Goal: Task Accomplishment & Management: Use online tool/utility

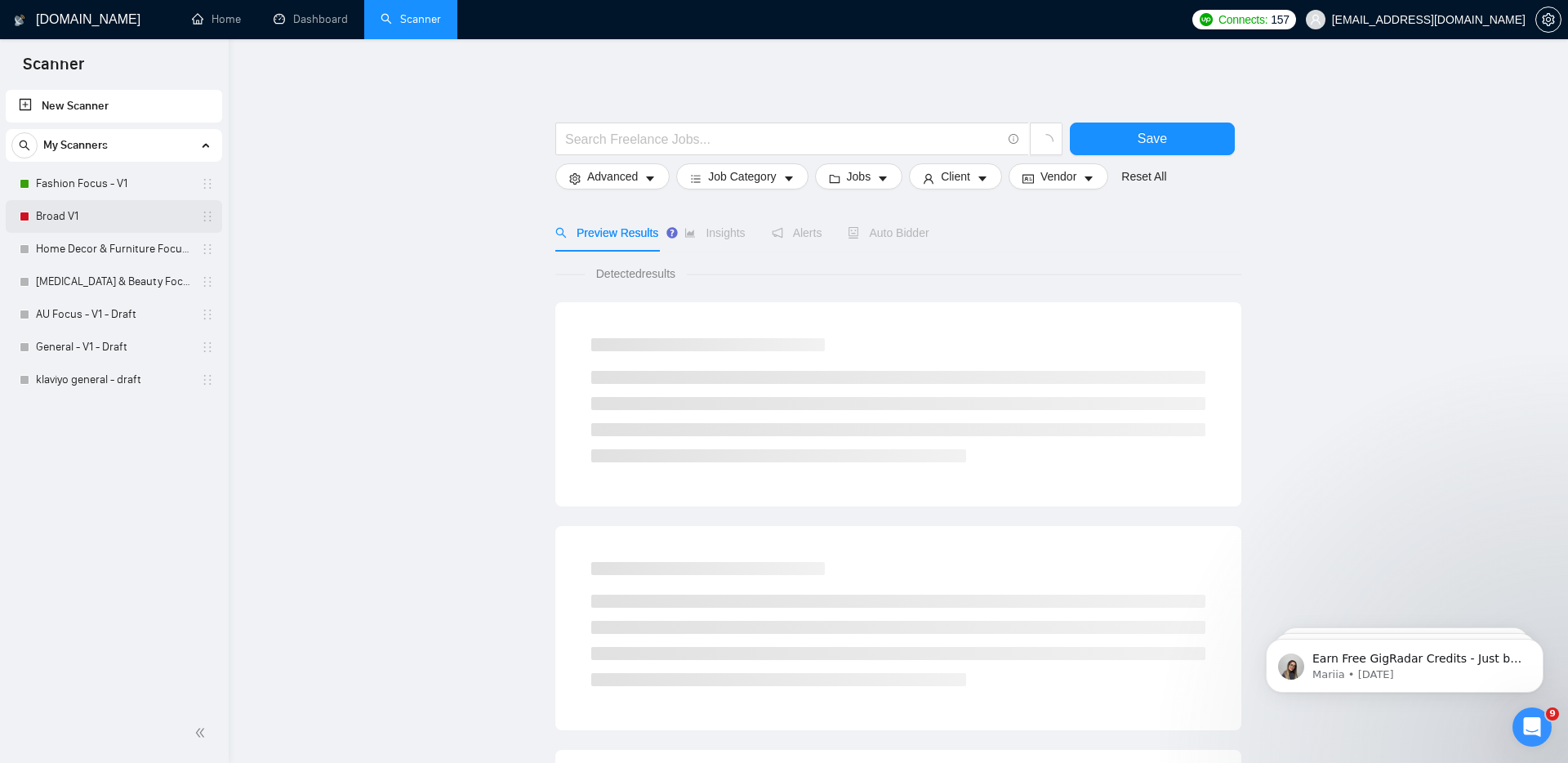
click at [73, 203] on link "Broad V1" at bounding box center [113, 216] width 155 height 32
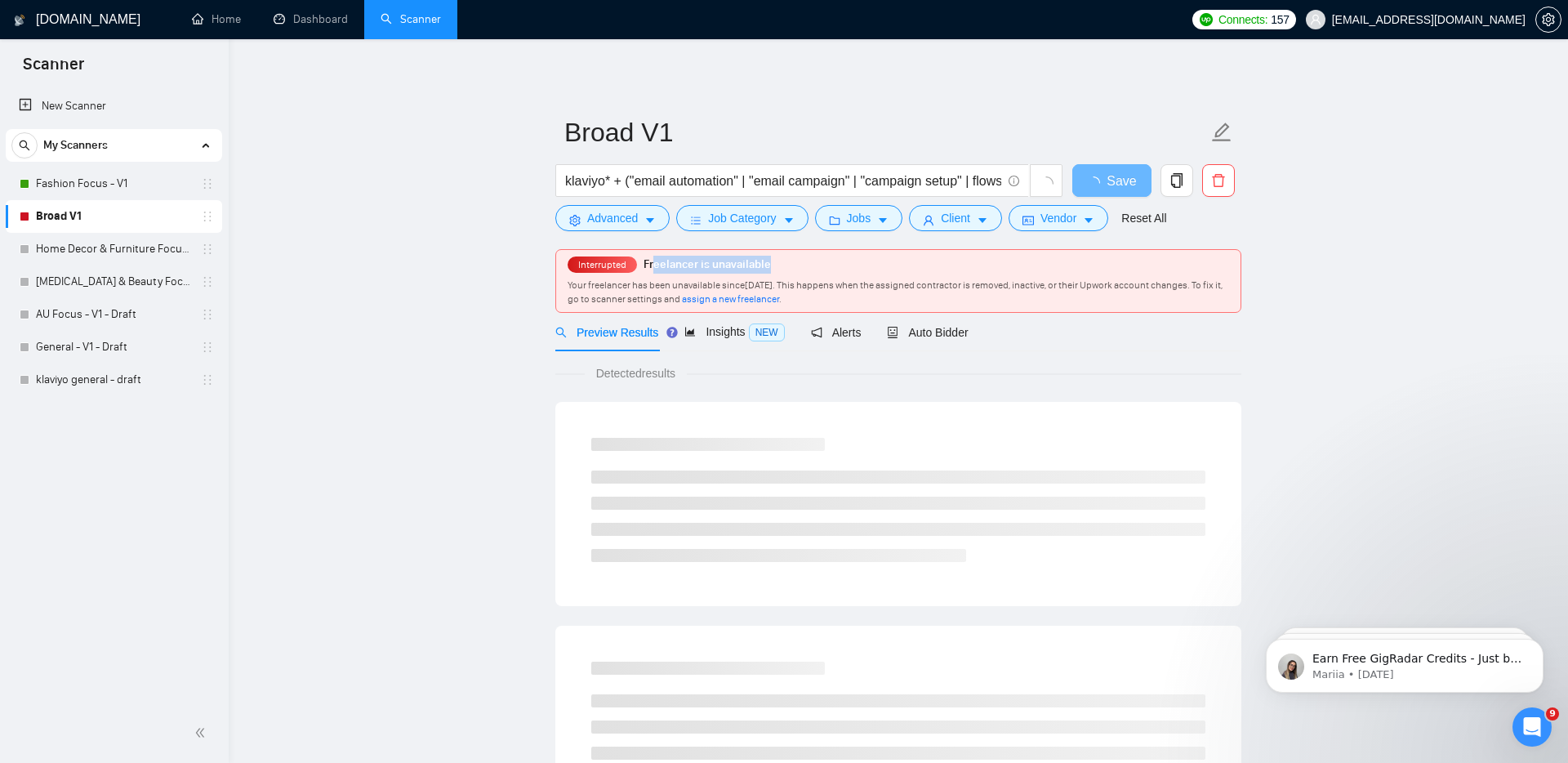
click at [779, 268] on div "Interrupted Freelancer is unavailable Your freelancer has been unavailable sinc…" at bounding box center [898, 281] width 684 height 62
drag, startPoint x: 621, startPoint y: 264, endPoint x: 706, endPoint y: 276, distance: 85.8
click at [621, 264] on span "Interrupted" at bounding box center [602, 265] width 58 height 12
drag, startPoint x: 675, startPoint y: 281, endPoint x: 948, endPoint y: 287, distance: 273.1
click at [948, 287] on span "Your freelancer has been unavailable since [DATE] . This happens when the assig…" at bounding box center [895, 292] width 655 height 26
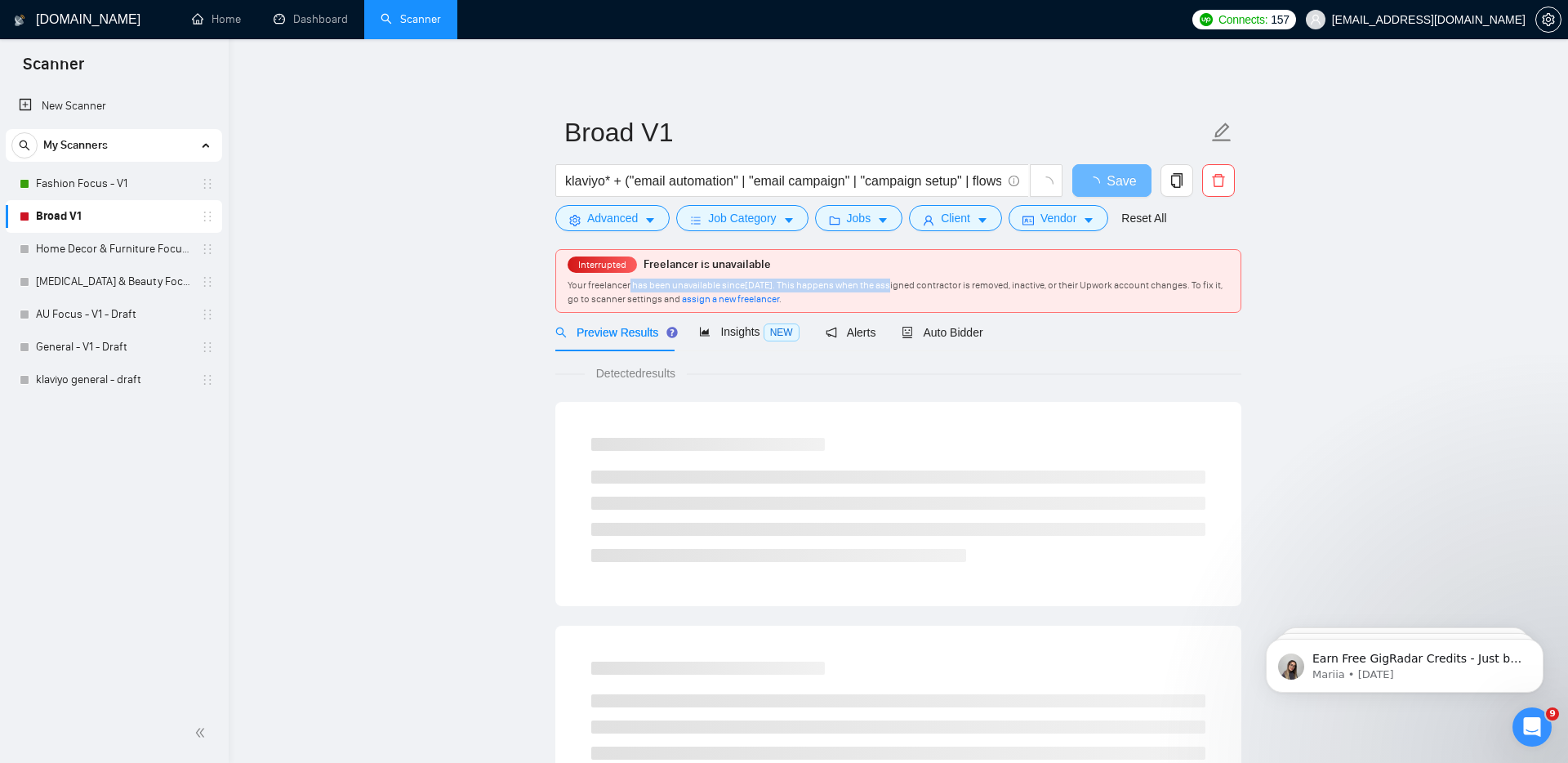
click at [948, 287] on span "Your freelancer has been unavailable since [DATE] . This happens when the assig…" at bounding box center [895, 292] width 655 height 26
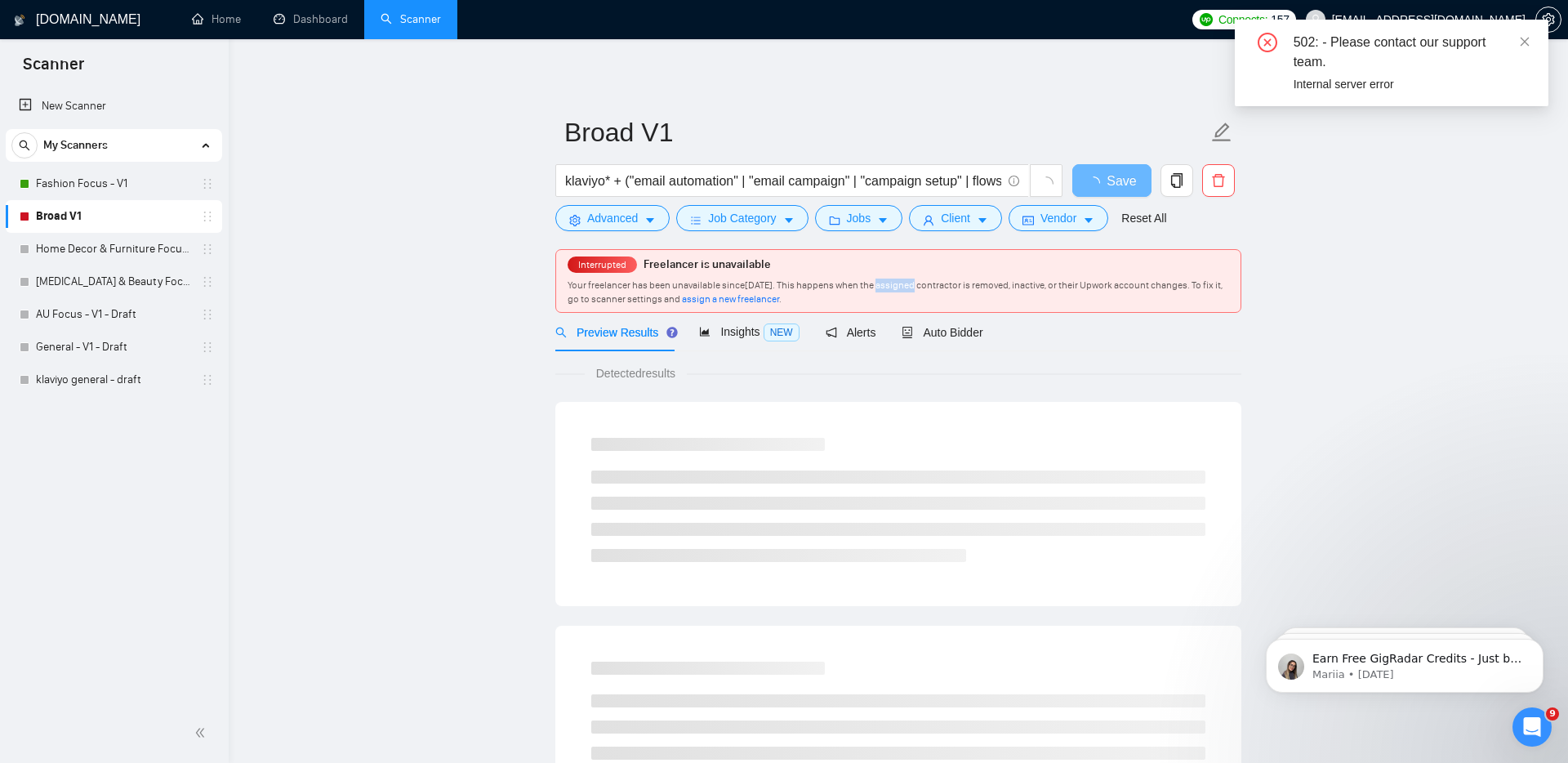
click at [948, 287] on span "Your freelancer has been unavailable since [DATE] . This happens when the assig…" at bounding box center [895, 292] width 655 height 26
click at [1003, 286] on span "Your freelancer has been unavailable since [DATE] . This happens when the assig…" at bounding box center [895, 292] width 655 height 26
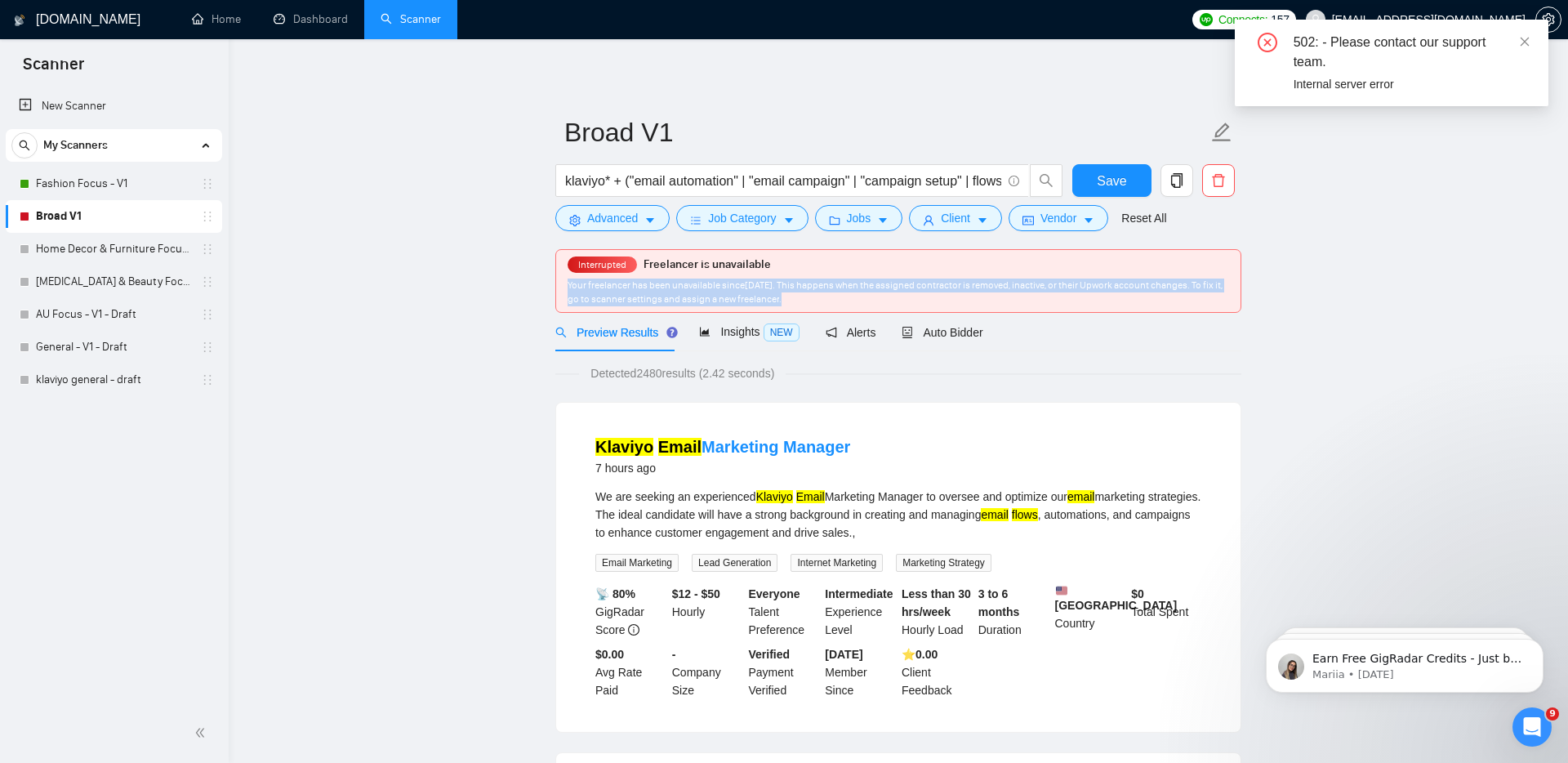
click at [1070, 289] on span "Your freelancer has been unavailable since [DATE] . This happens when the assig…" at bounding box center [895, 292] width 655 height 26
click at [1064, 288] on span "Your freelancer has been unavailable since [DATE] . This happens when the assig…" at bounding box center [895, 292] width 655 height 26
click at [1529, 43] on icon "close" at bounding box center [1525, 41] width 12 height 12
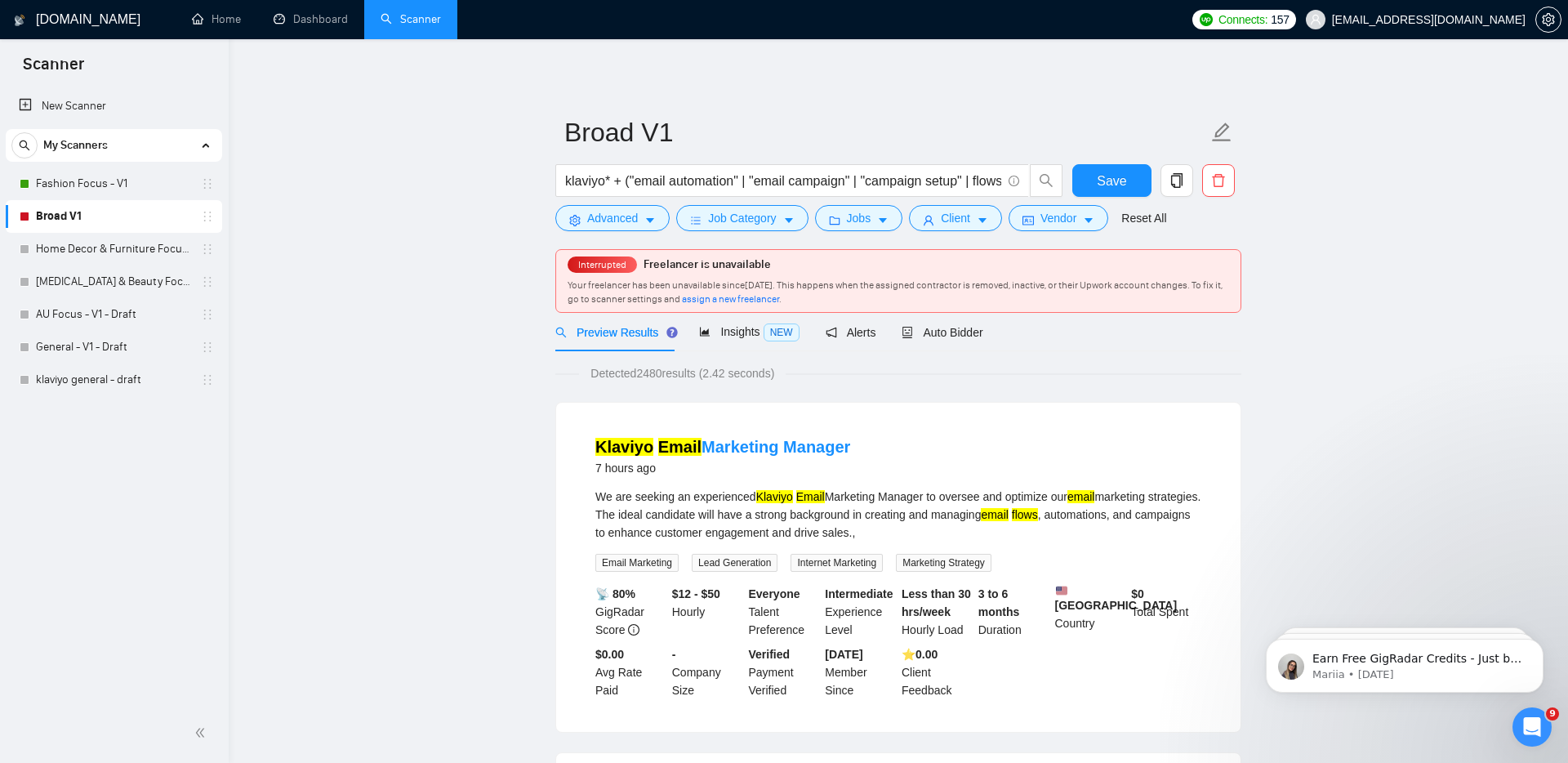
click at [779, 302] on span "assign a new freelancer" at bounding box center [730, 299] width 97 height 12
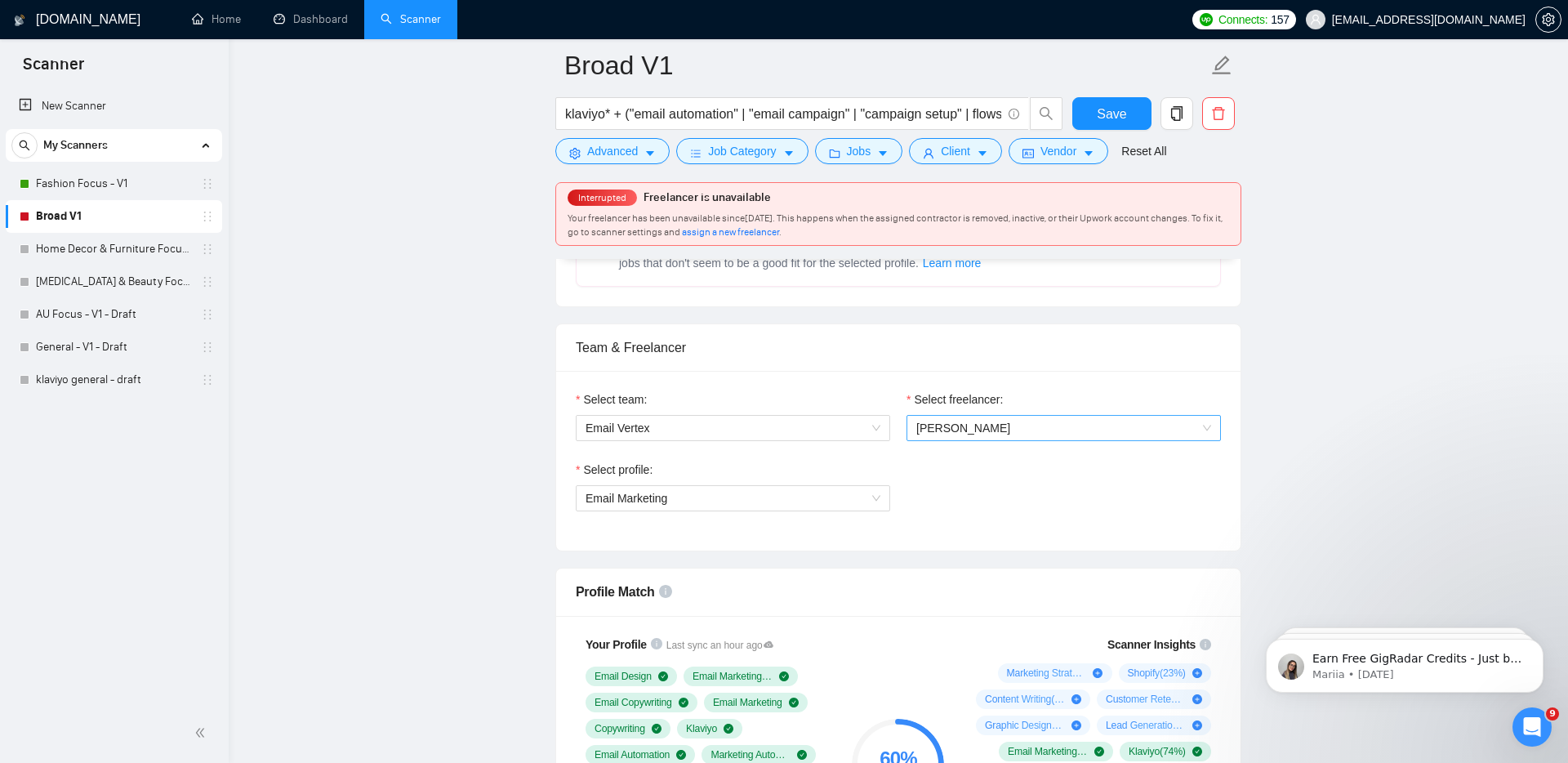
scroll to position [758, 0]
click at [927, 434] on span "[PERSON_NAME]" at bounding box center [1064, 425] width 295 height 25
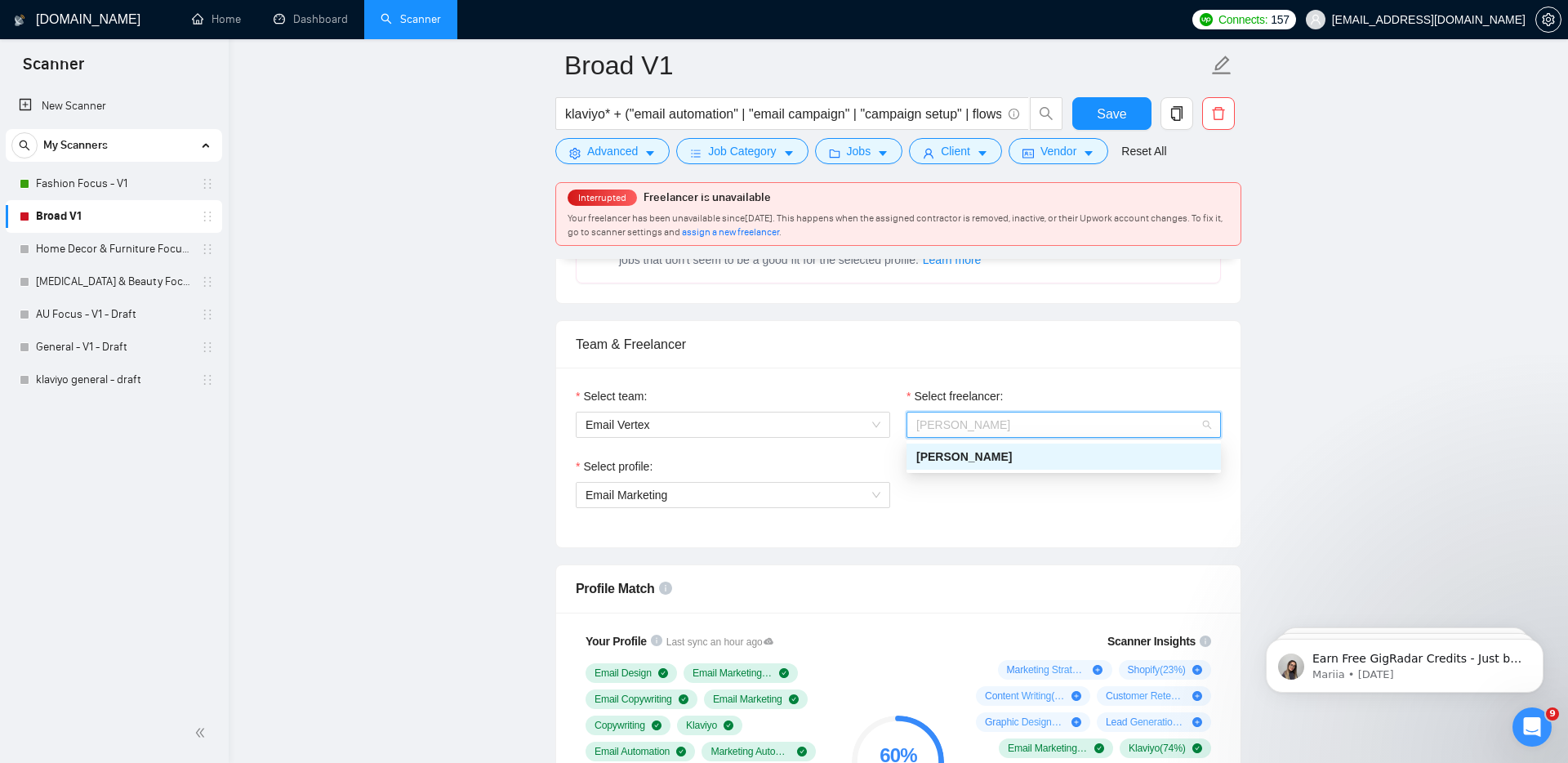
click at [941, 461] on span "[PERSON_NAME]" at bounding box center [963, 456] width 95 height 13
click at [808, 502] on span "Email Marketing" at bounding box center [733, 495] width 295 height 25
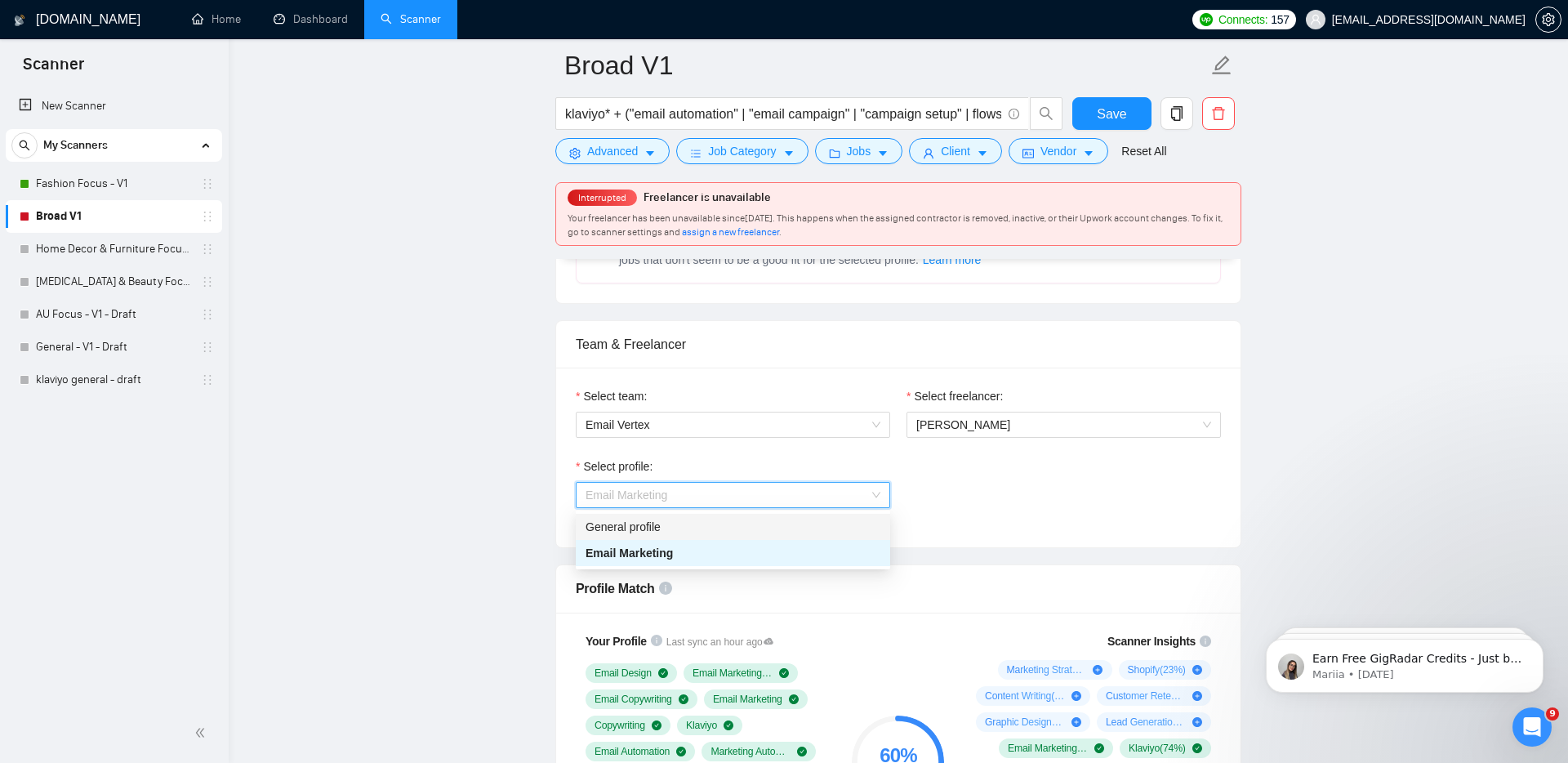
click at [771, 529] on div "General profile" at bounding box center [733, 527] width 295 height 18
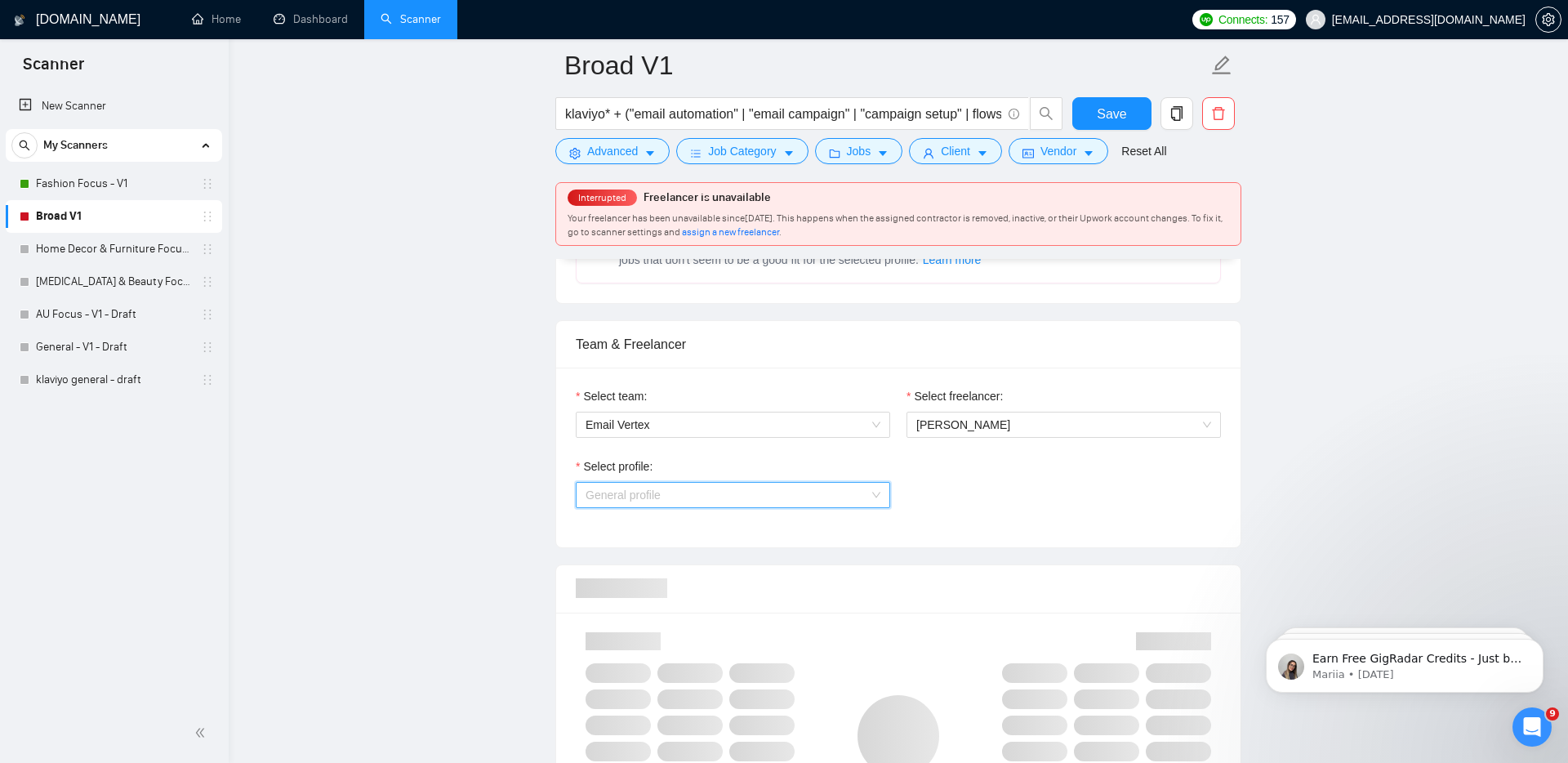
click at [798, 494] on span "General profile" at bounding box center [733, 495] width 295 height 25
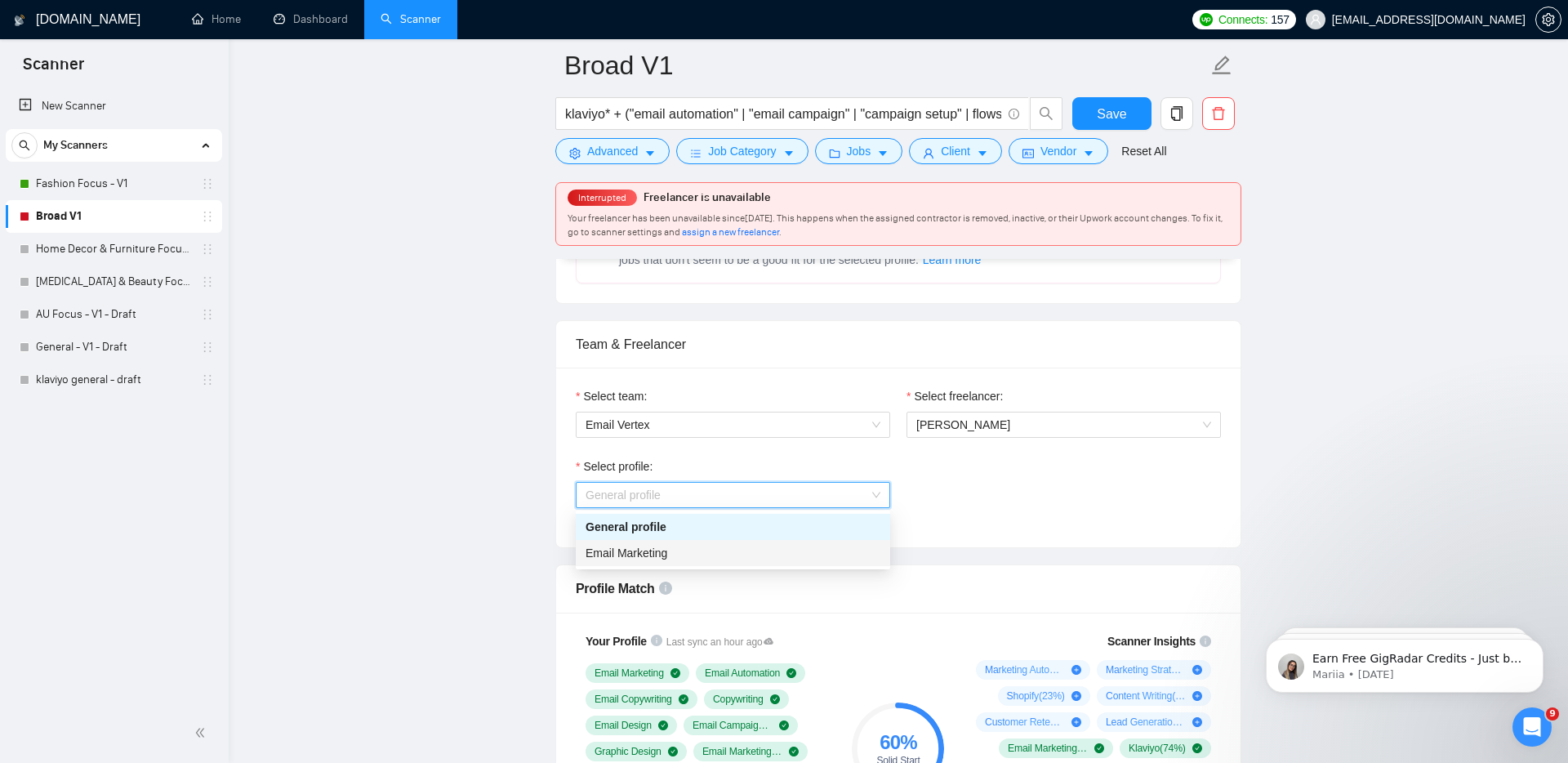
click at [749, 545] on div "Email Marketing" at bounding box center [733, 553] width 295 height 18
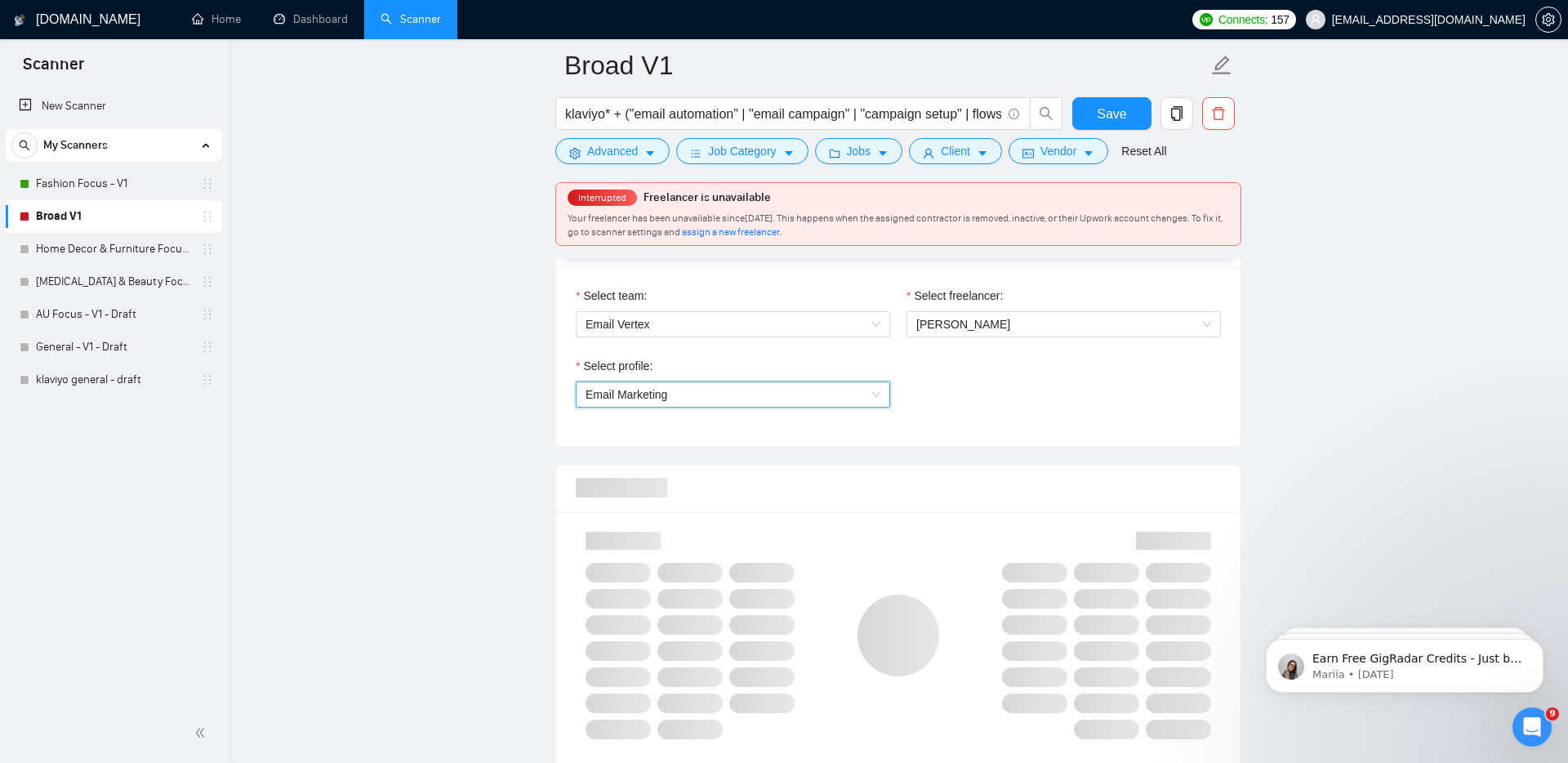
scroll to position [916, 0]
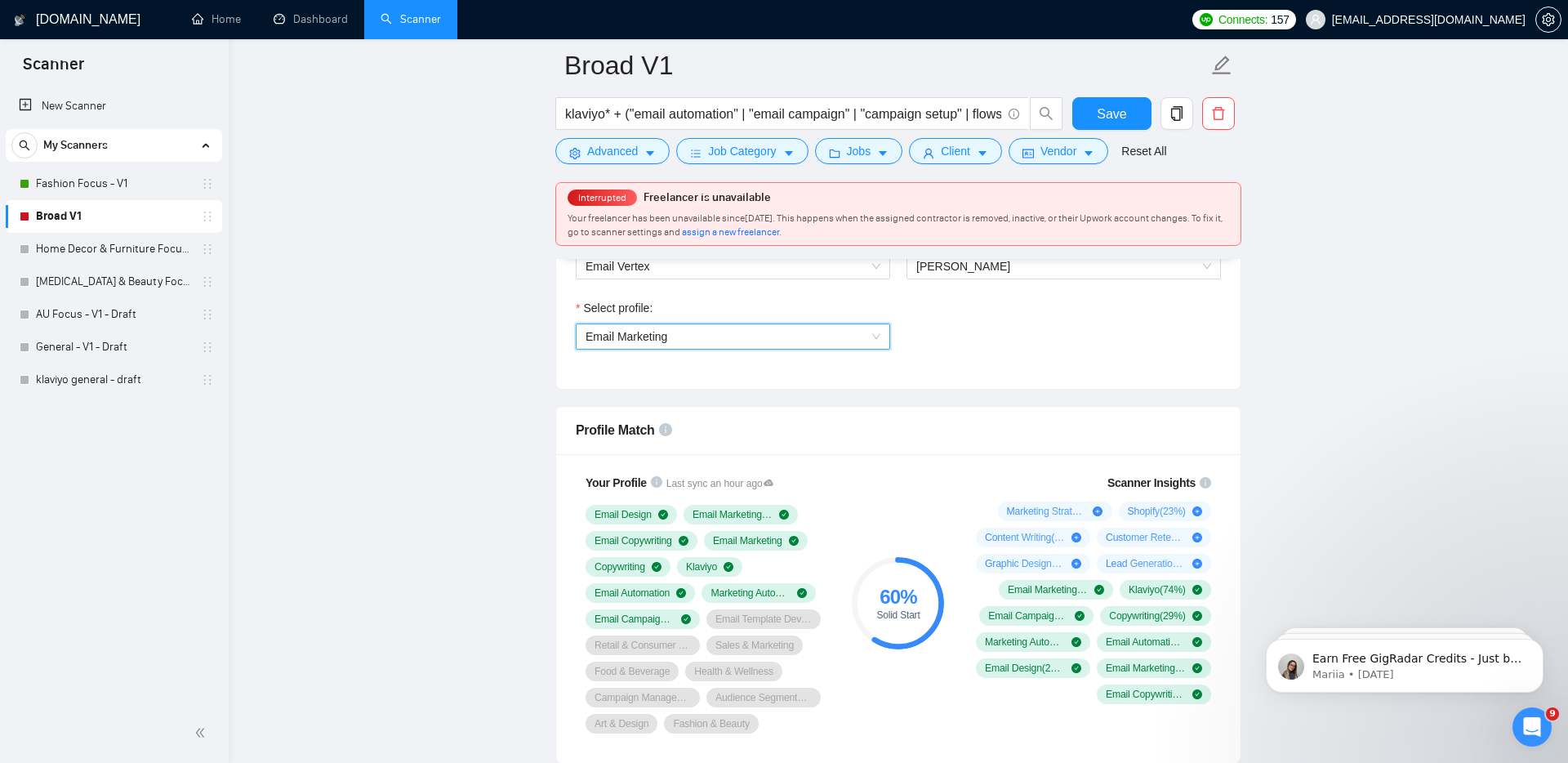
click at [1020, 366] on div "Select profile: 1110580753946103808 Email Marketing" at bounding box center [898, 334] width 662 height 70
click at [1113, 109] on span "Save" at bounding box center [1111, 113] width 29 height 21
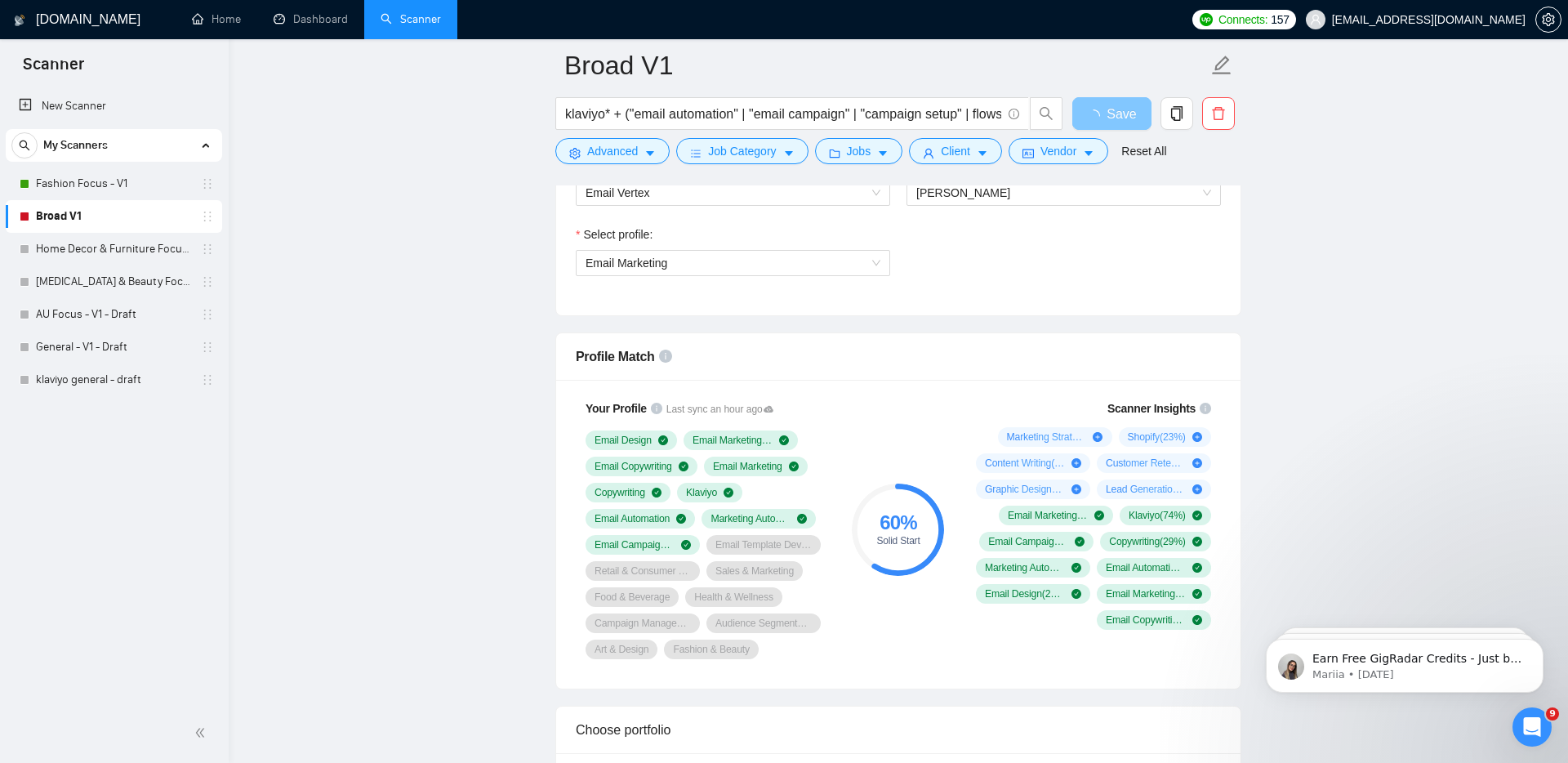
scroll to position [0, 0]
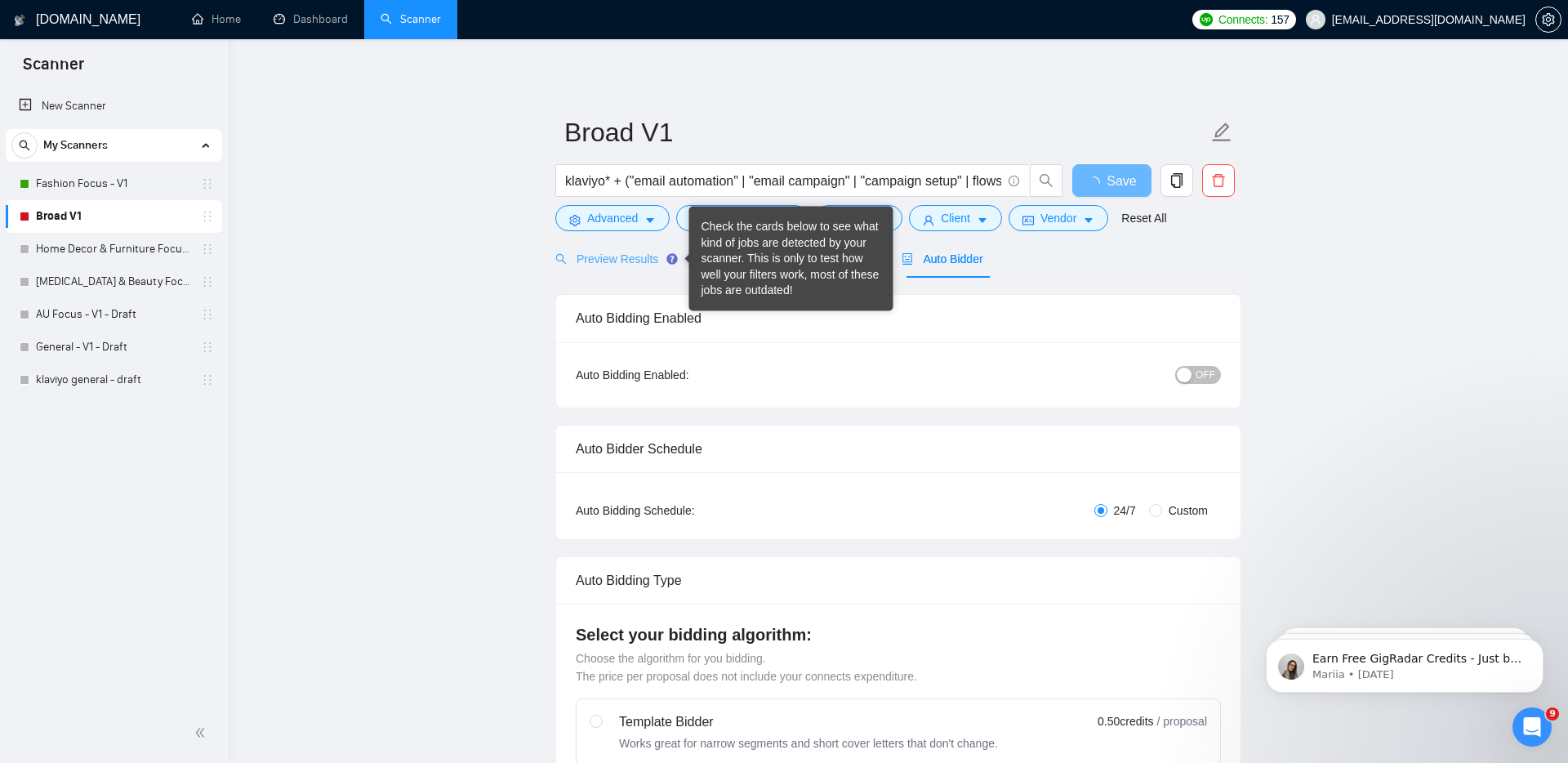
click at [739, 261] on div "Check the cards below to see what kind of jobs are detected by your scanner. Th…" at bounding box center [791, 258] width 180 height 80
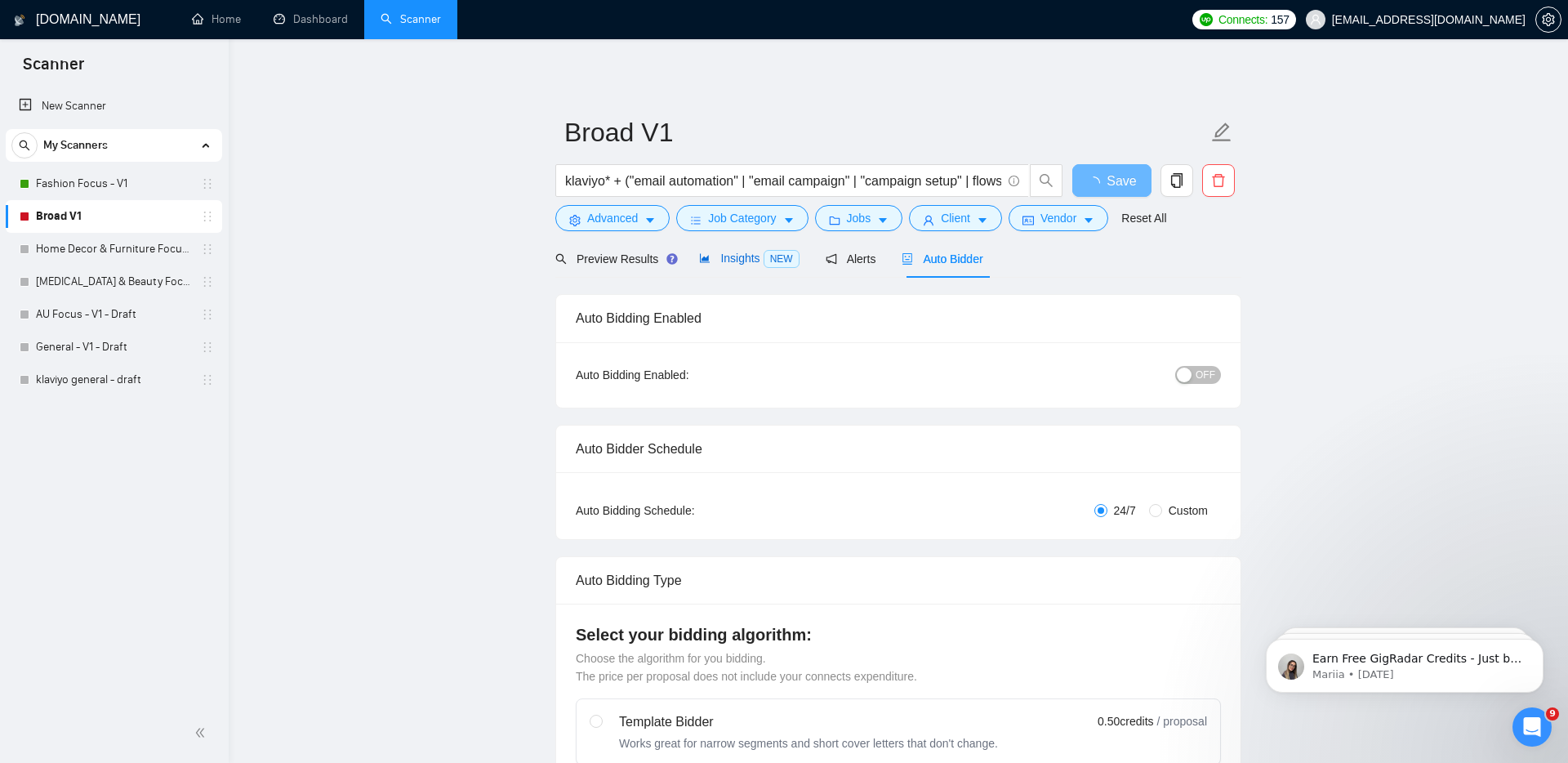
click at [743, 266] on div "Insights NEW" at bounding box center [749, 258] width 99 height 19
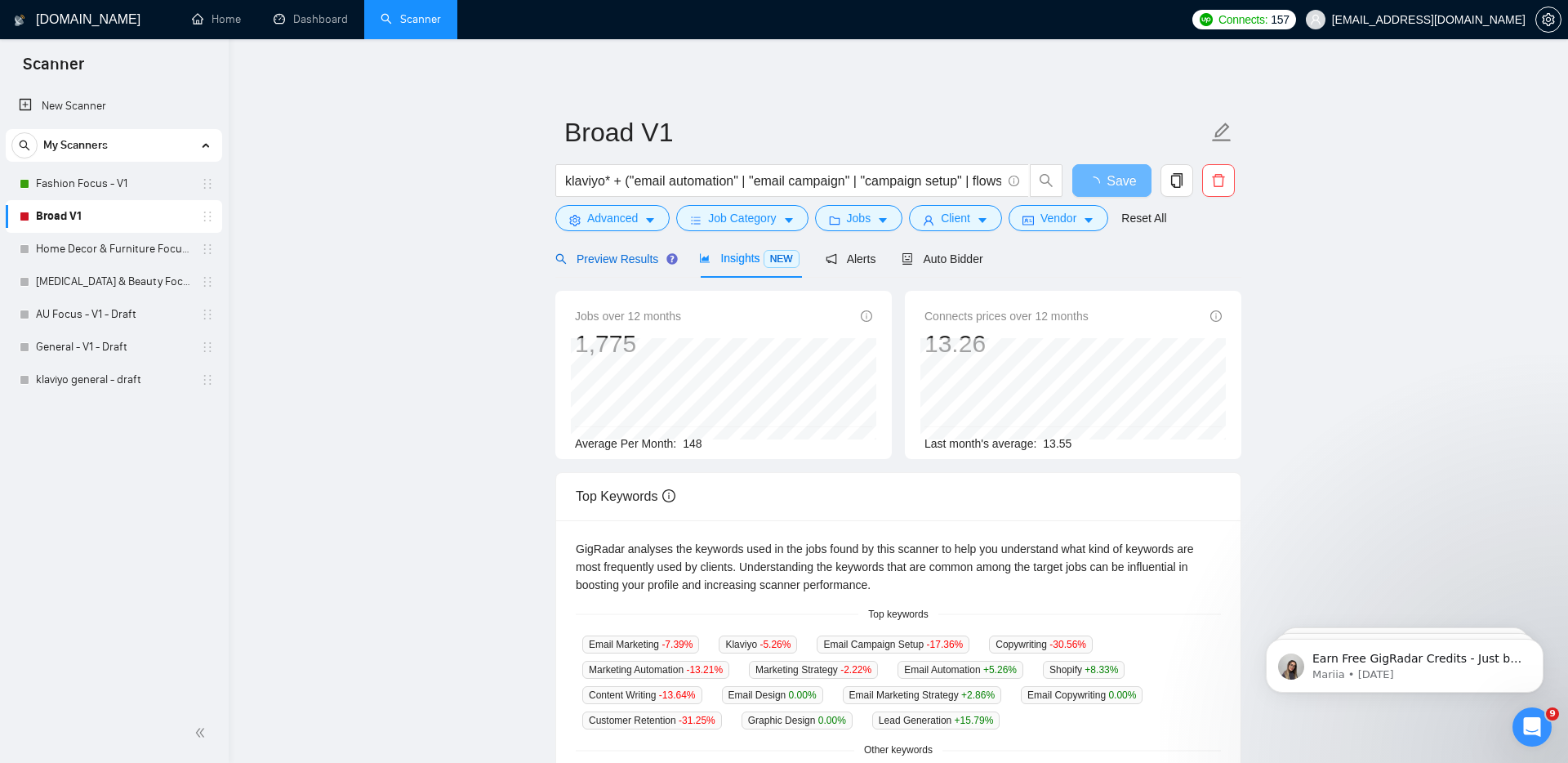
click at [620, 261] on span "Preview Results" at bounding box center [614, 259] width 118 height 13
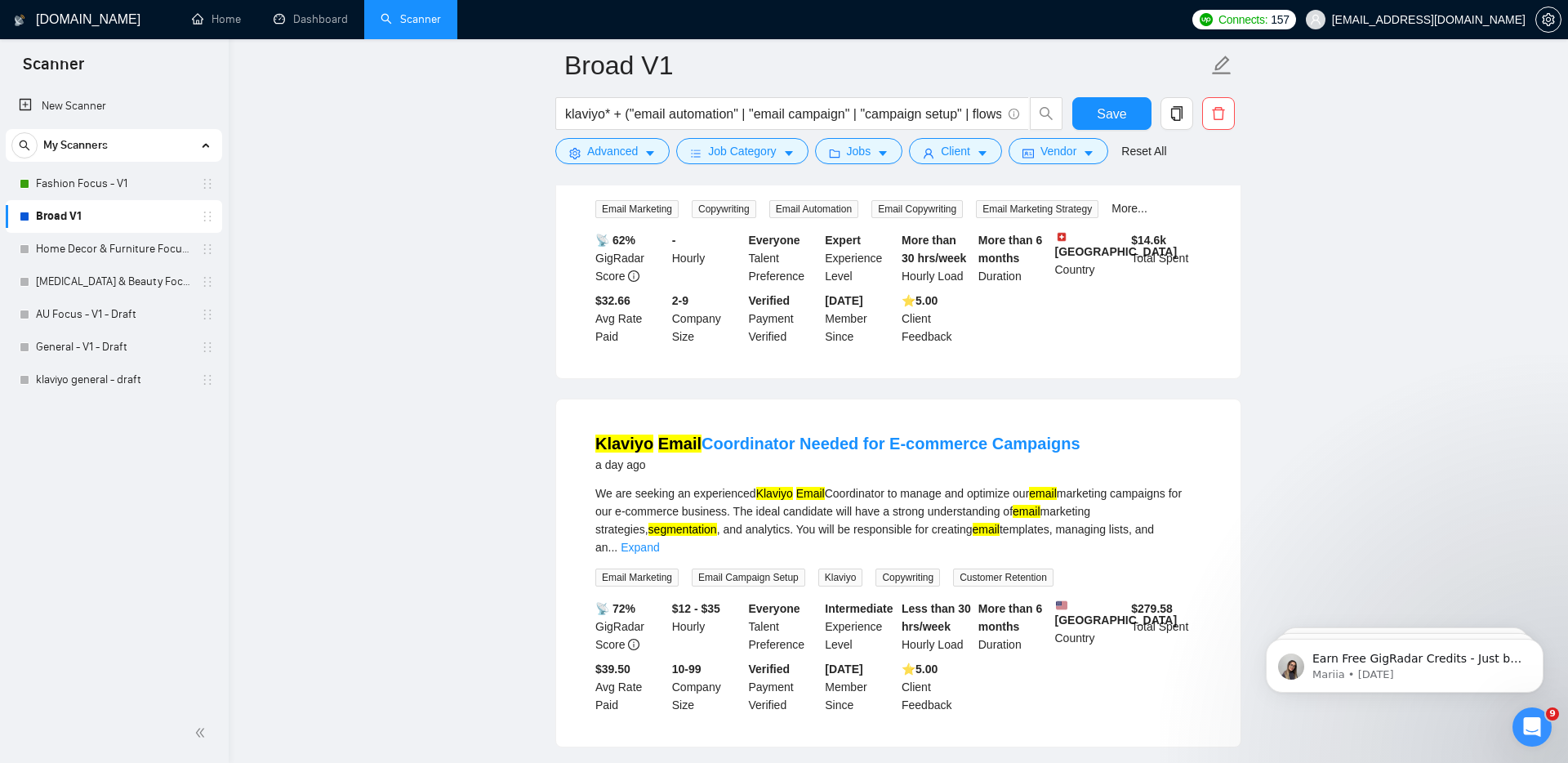
scroll to position [996, 0]
click at [75, 186] on link "Fashion Focus - V1" at bounding box center [113, 183] width 155 height 32
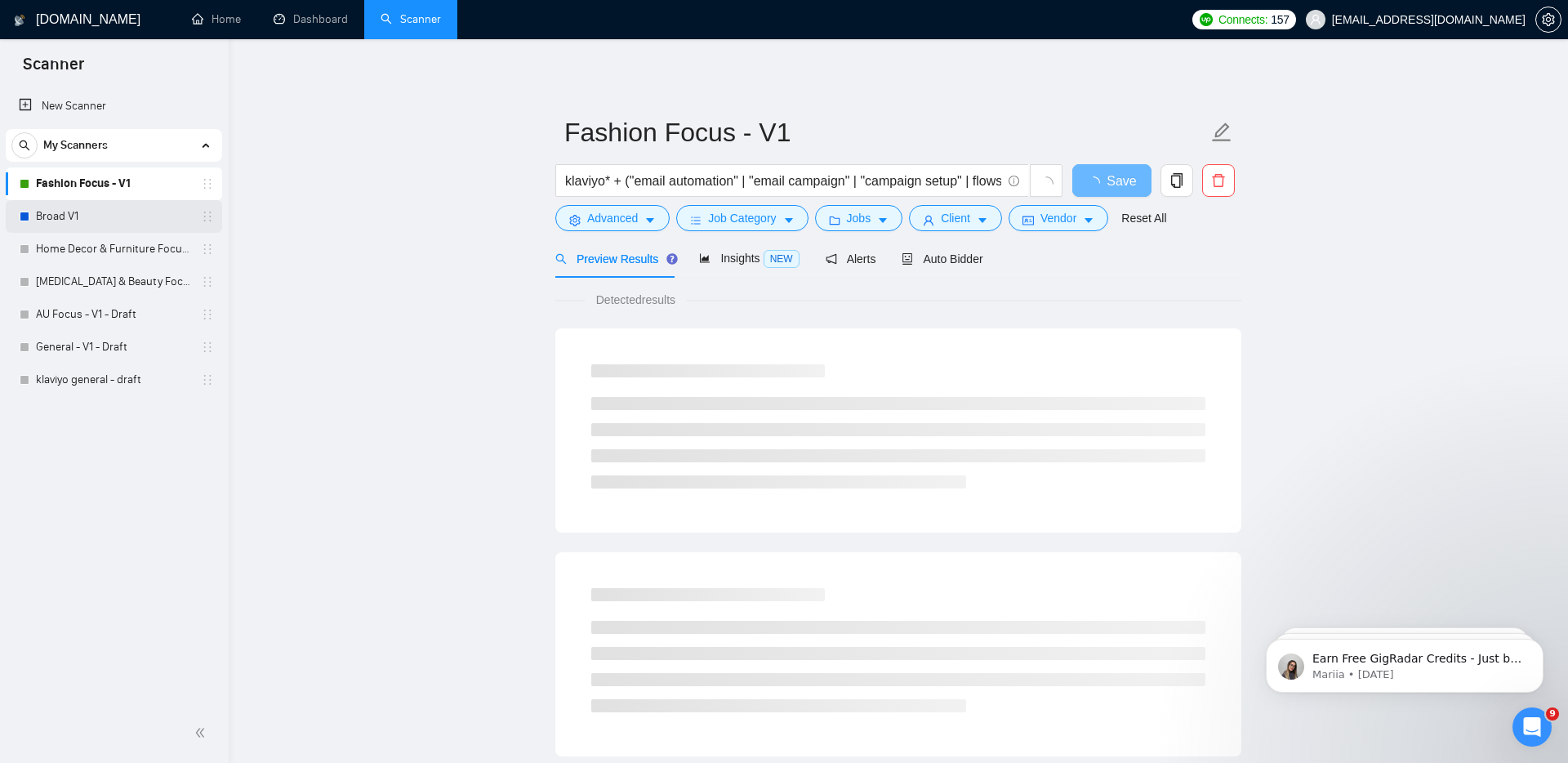
click at [72, 227] on link "Broad V1" at bounding box center [113, 216] width 155 height 32
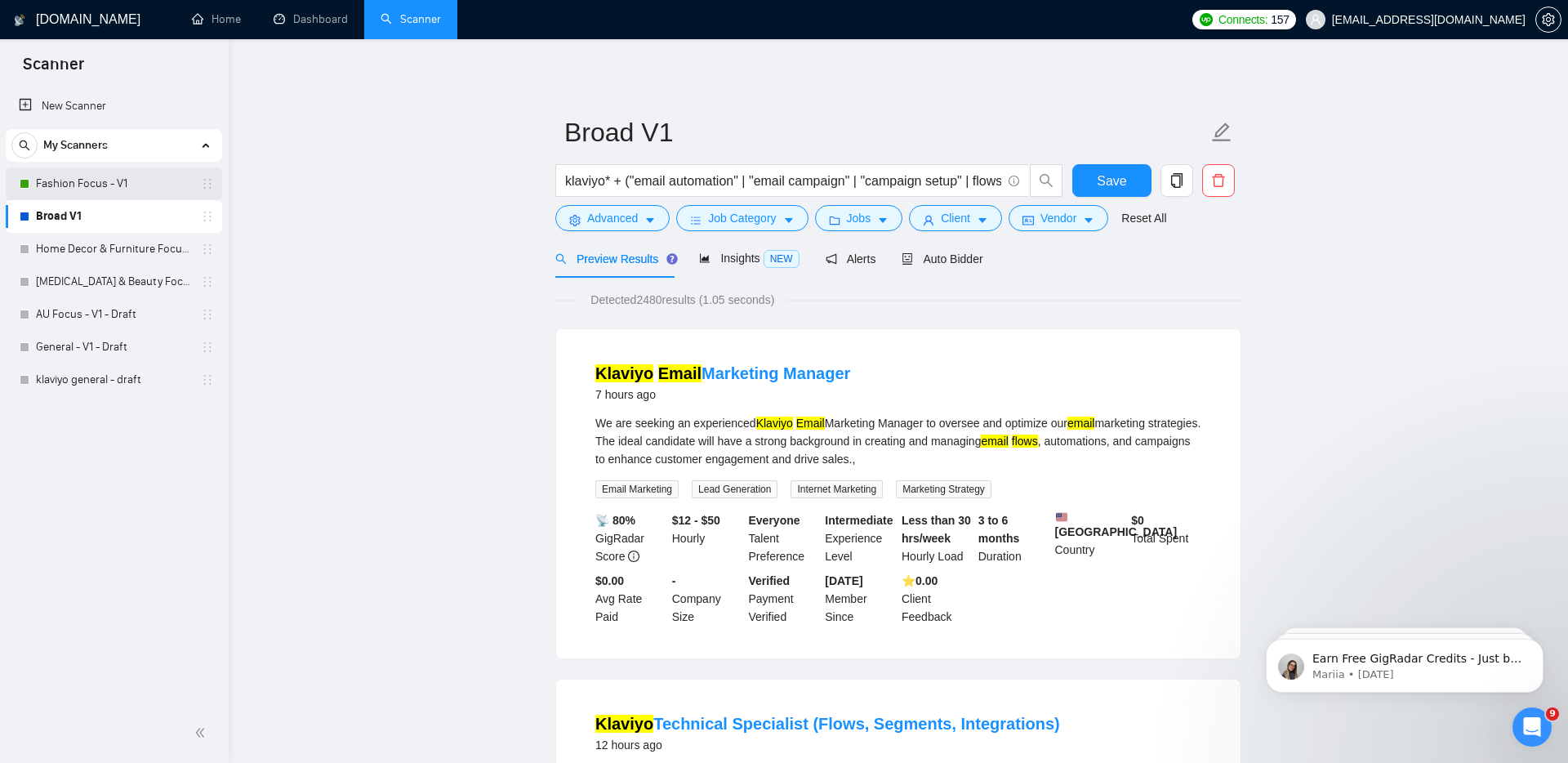
click at [128, 199] on link "Fashion Focus - V1" at bounding box center [113, 183] width 155 height 32
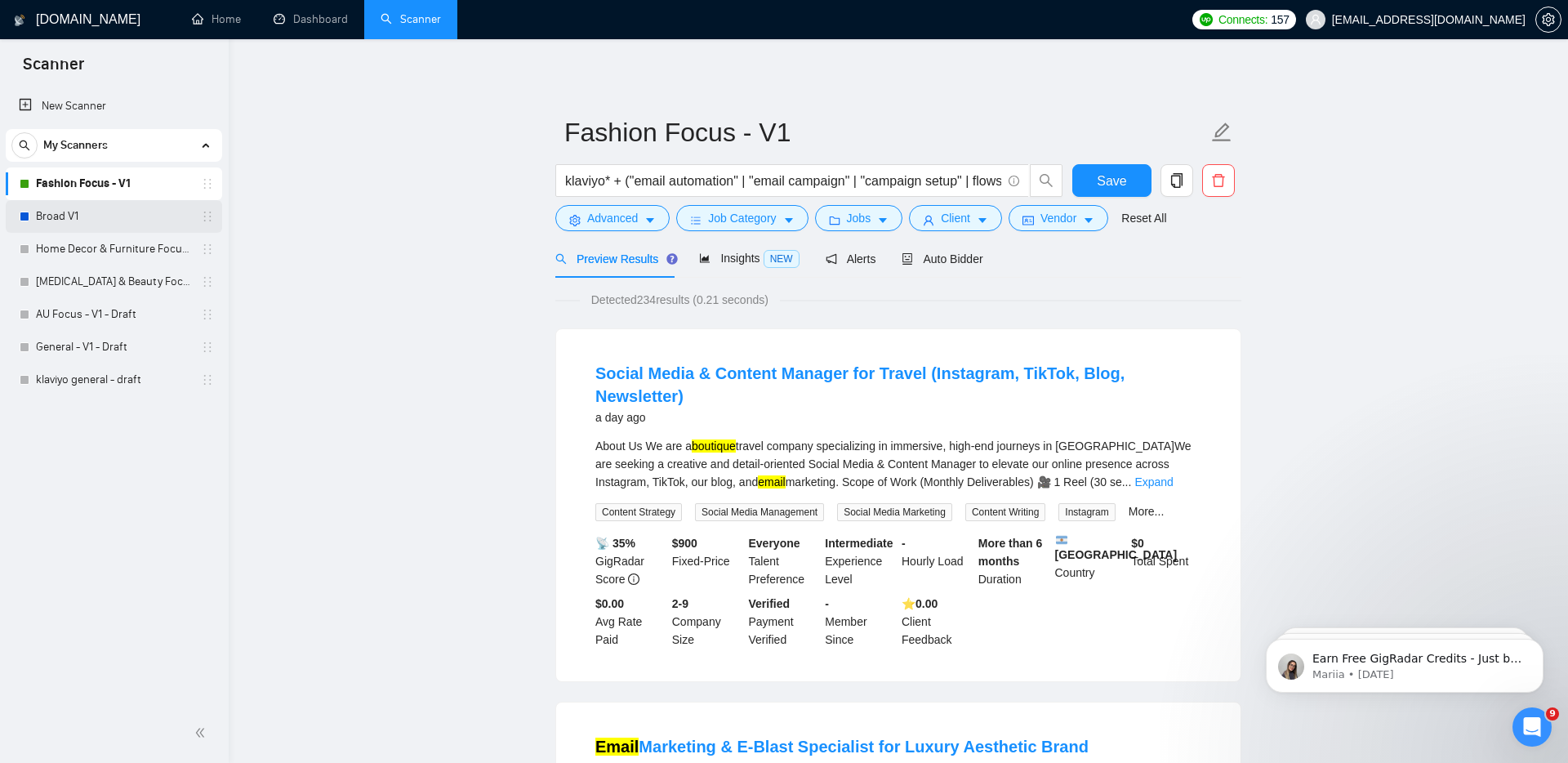
click at [127, 216] on link "Broad V1" at bounding box center [113, 216] width 155 height 32
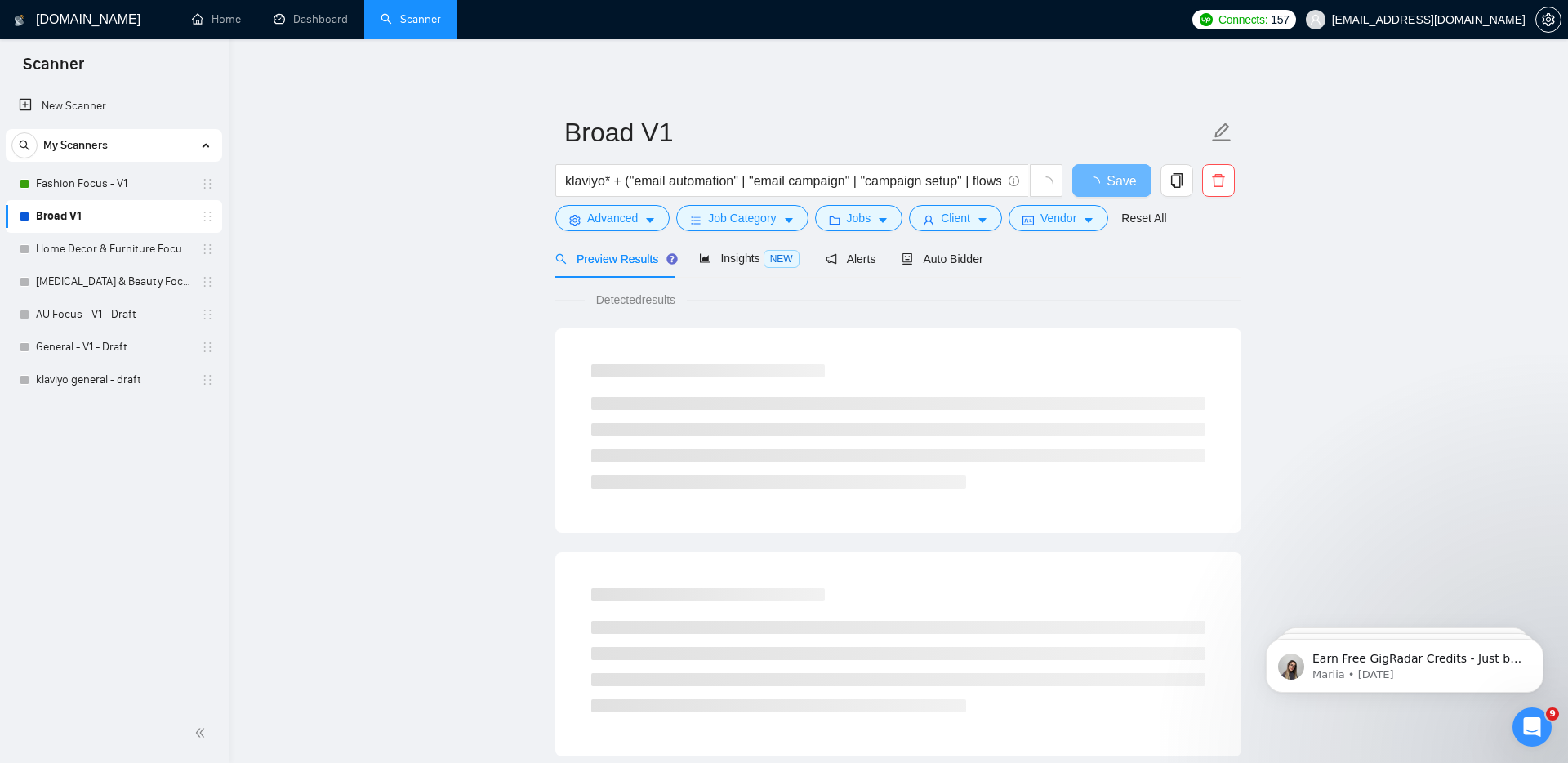
click at [282, 220] on main "Broad V1 klaviyo* + ("email automation" | "email campaign" | "campaign setup" |…" at bounding box center [899, 746] width 1287 height 1362
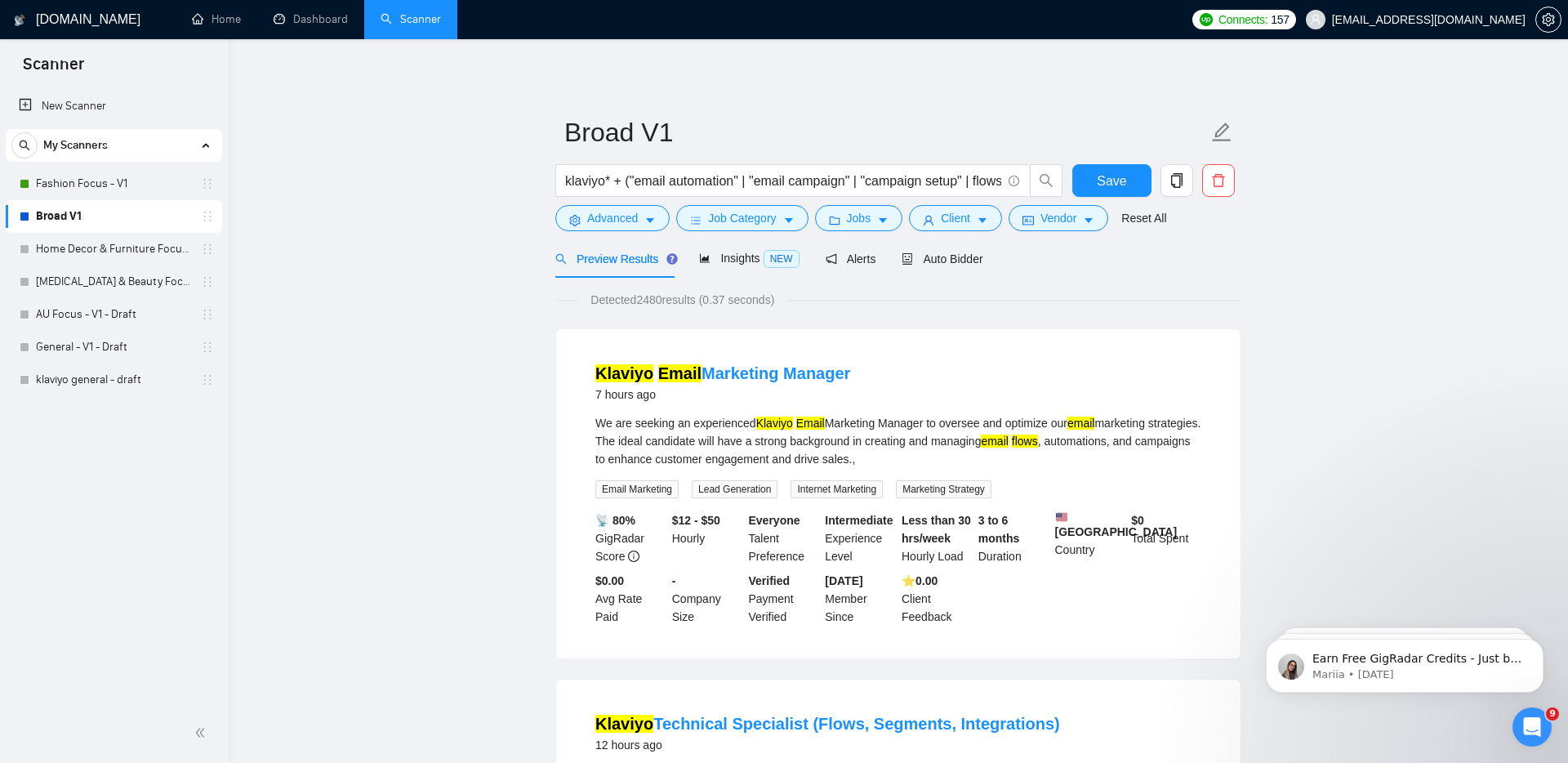
click at [67, 216] on link "Broad V1" at bounding box center [113, 216] width 155 height 32
click at [967, 254] on span "Auto Bidder" at bounding box center [942, 259] width 81 height 13
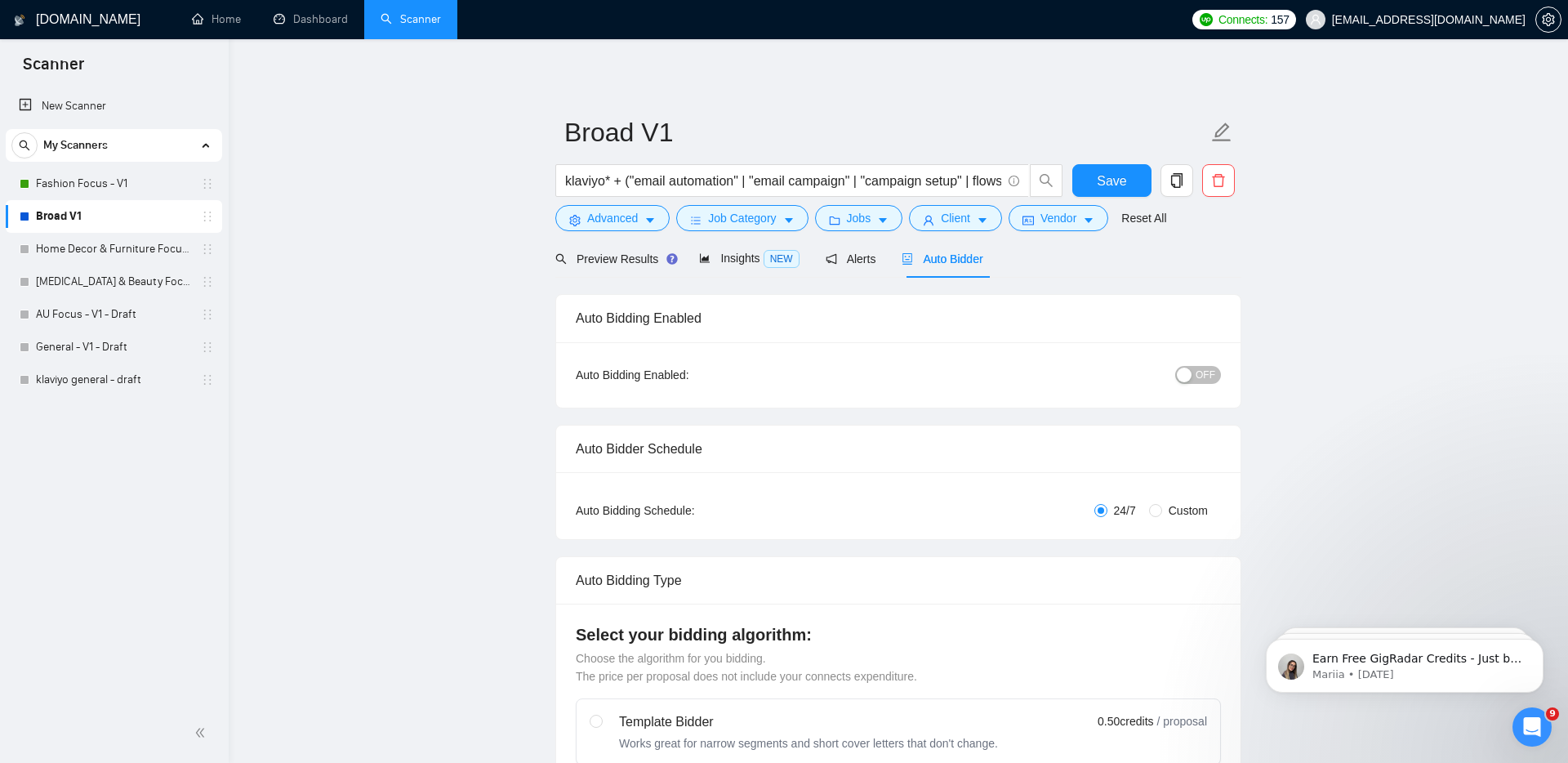
click at [1193, 375] on button "OFF" at bounding box center [1198, 375] width 46 height 18
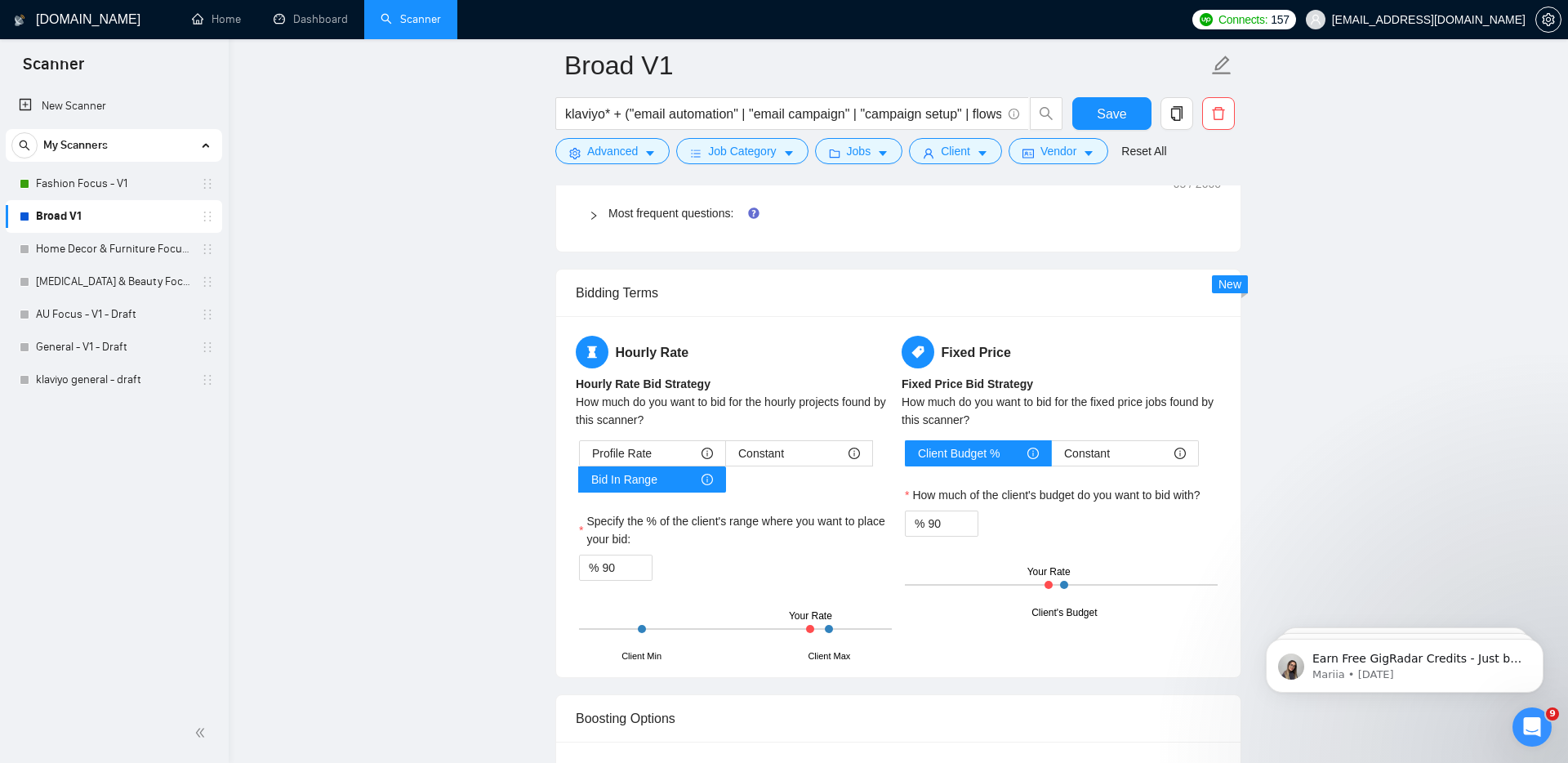
scroll to position [2555, 0]
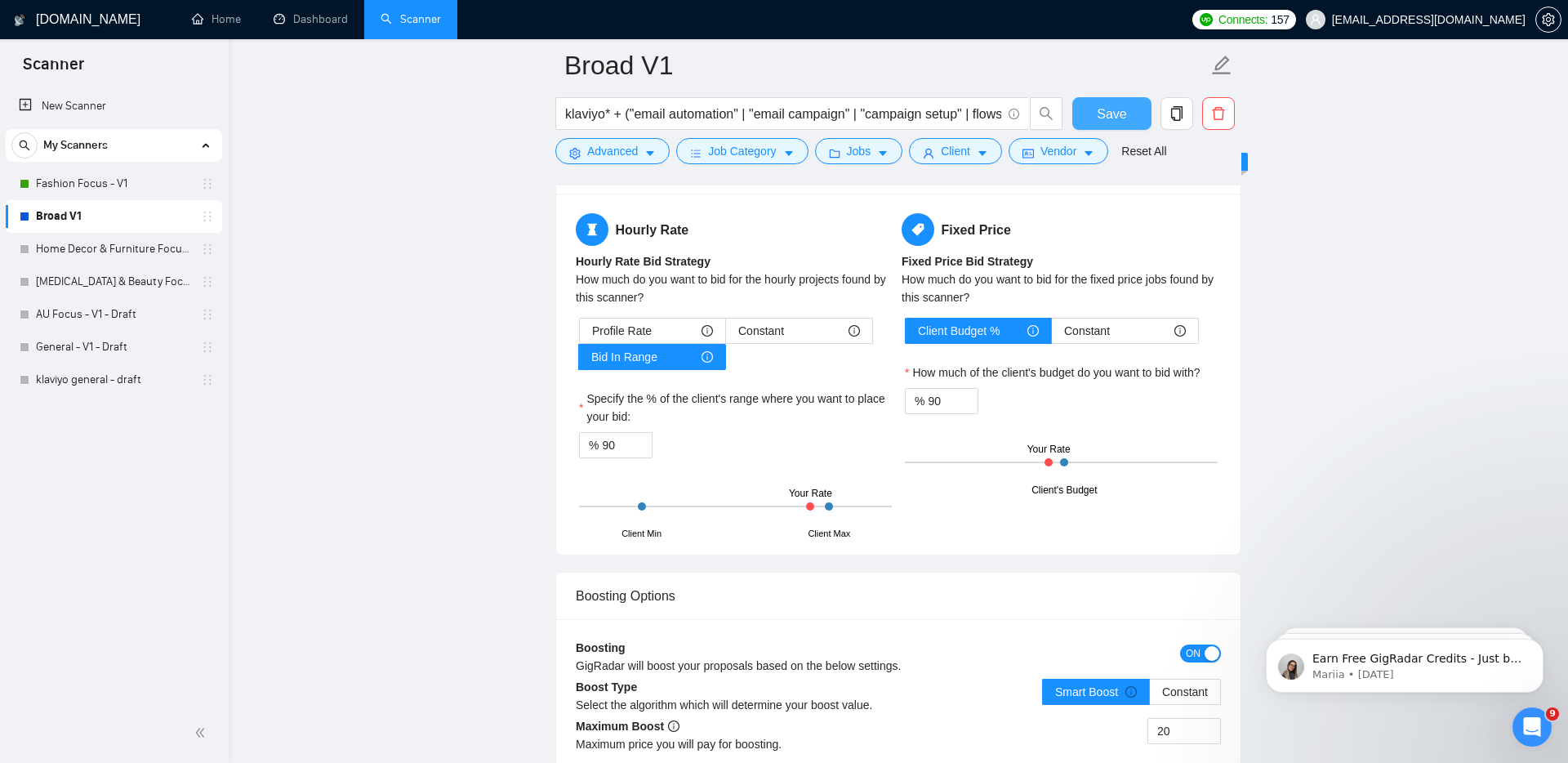
click at [1107, 114] on span "Save" at bounding box center [1111, 113] width 29 height 21
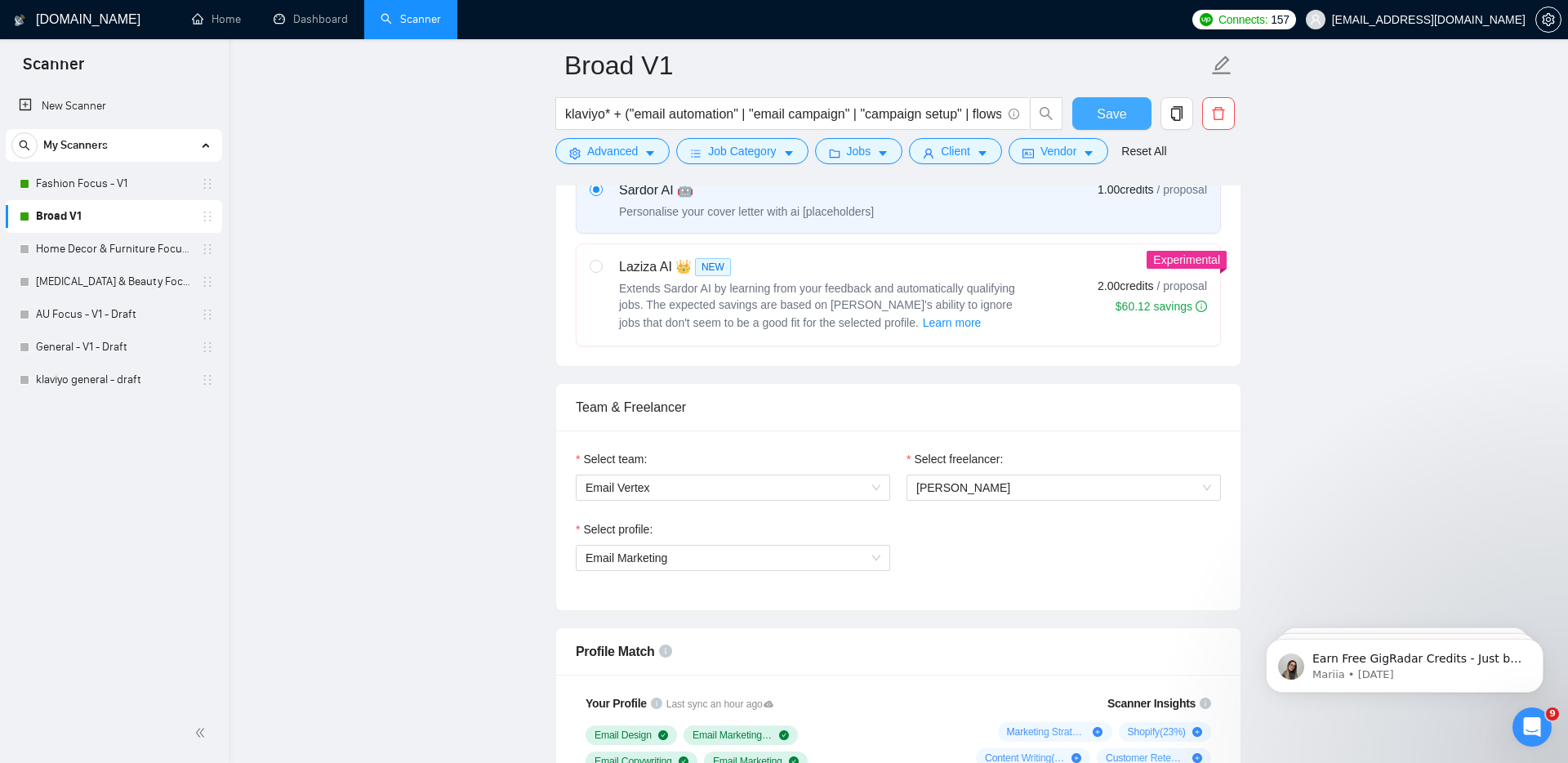
scroll to position [517, 0]
